Goal: Information Seeking & Learning: Learn about a topic

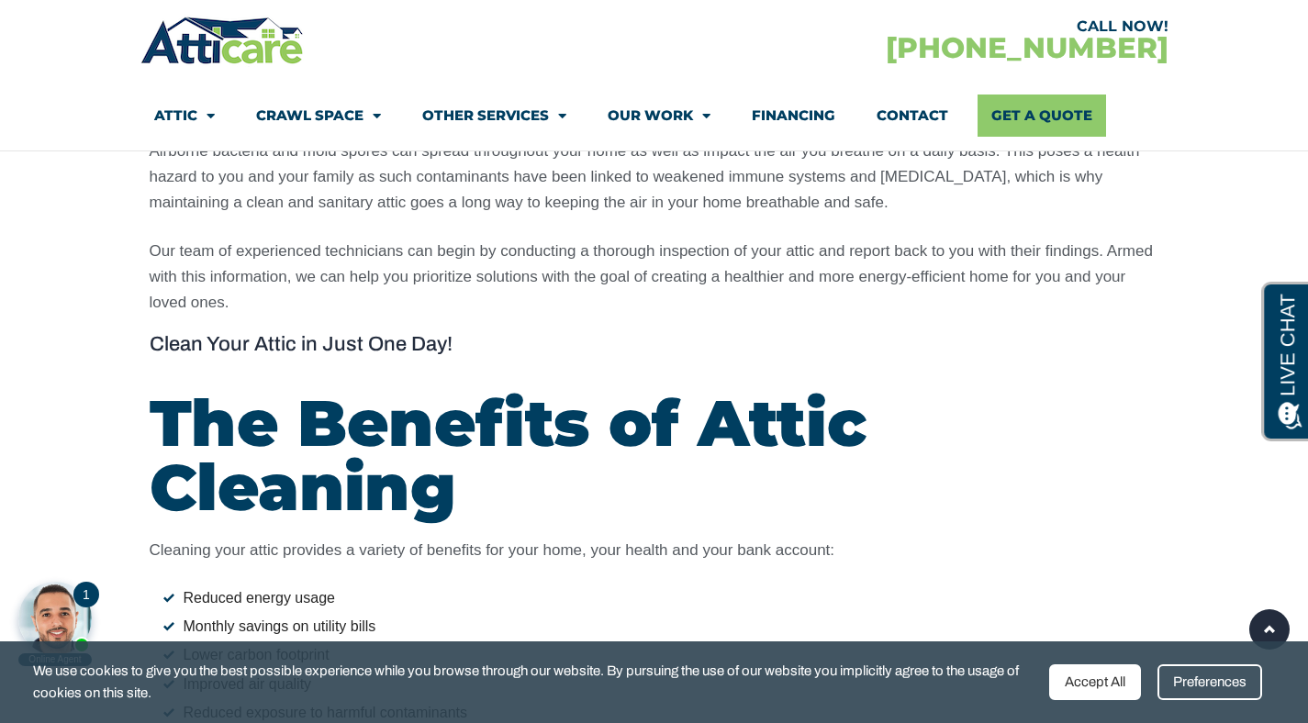
scroll to position [2035, 0]
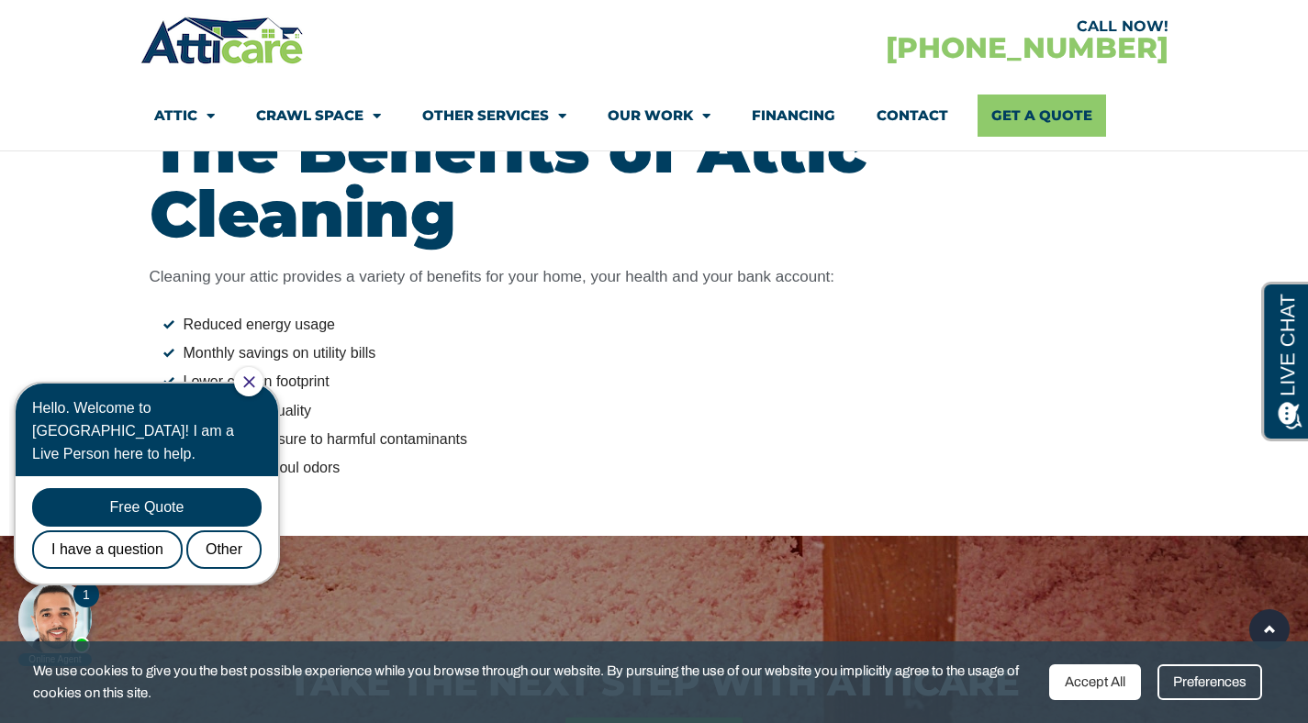
click at [253, 389] on div at bounding box center [248, 381] width 29 height 29
click at [254, 382] on icon "Close Chat" at bounding box center [248, 381] width 11 height 11
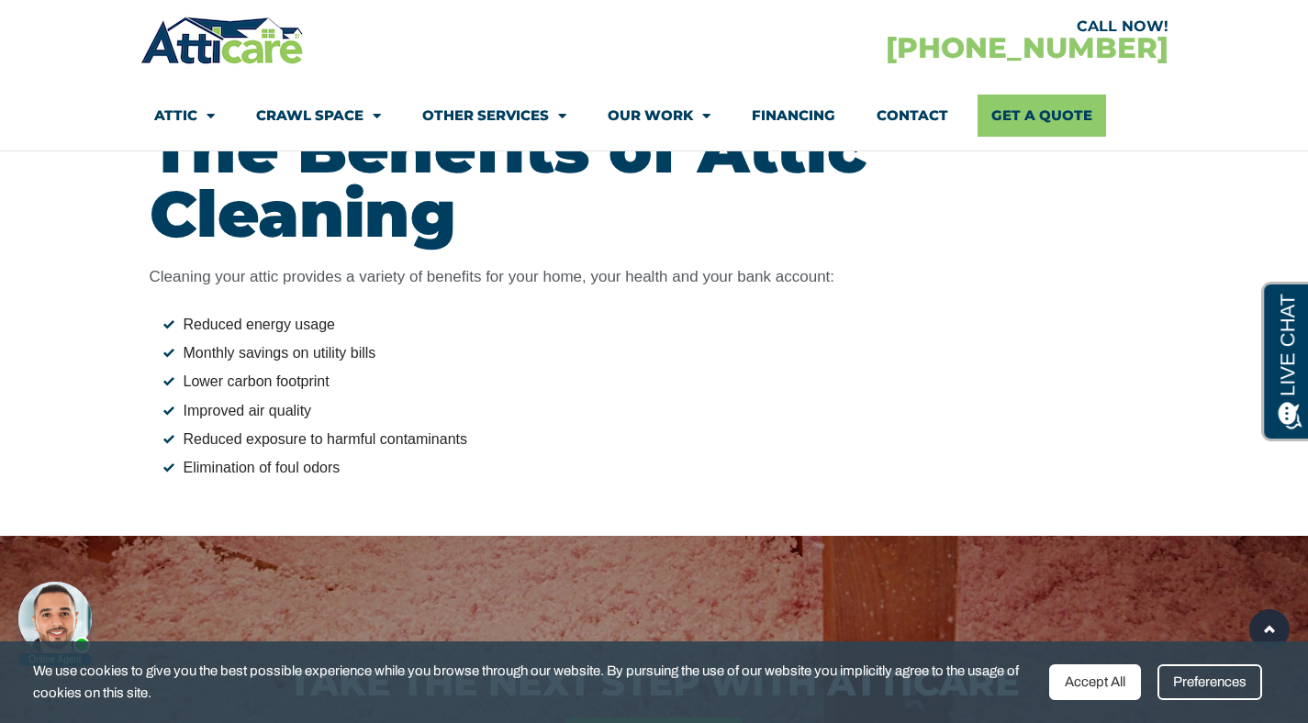
click at [911, 375] on li "Lower carbon footprint" at bounding box center [661, 382] width 996 height 24
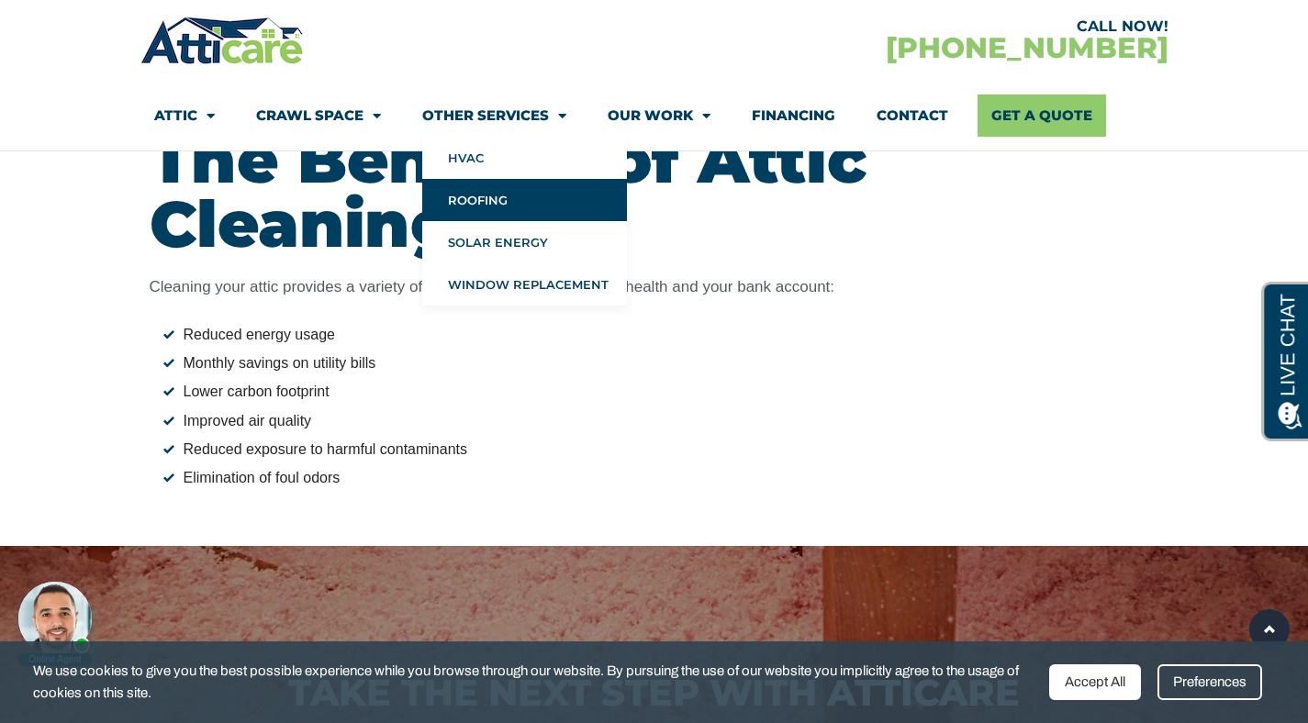
click at [464, 211] on link "Roofing" at bounding box center [524, 200] width 205 height 42
